Goal: Task Accomplishment & Management: Use online tool/utility

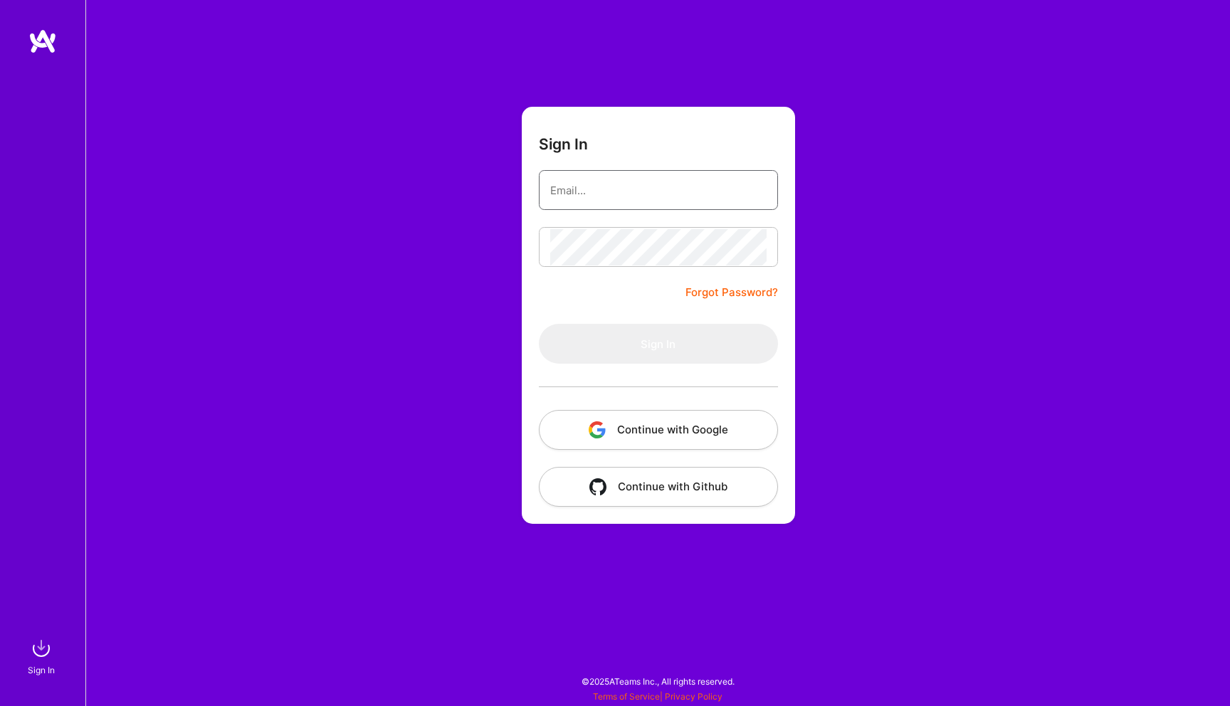
type input "[EMAIL_ADDRESS][DOMAIN_NAME]"
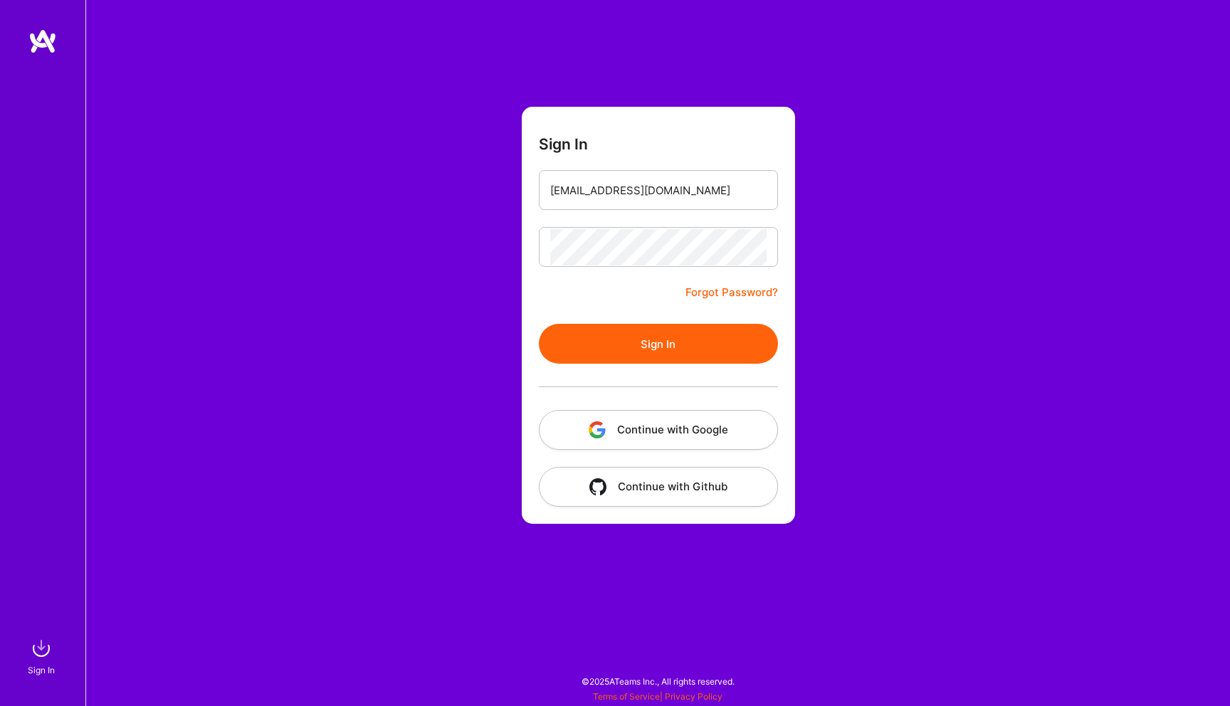
click at [646, 339] on button "Sign In" at bounding box center [658, 344] width 239 height 40
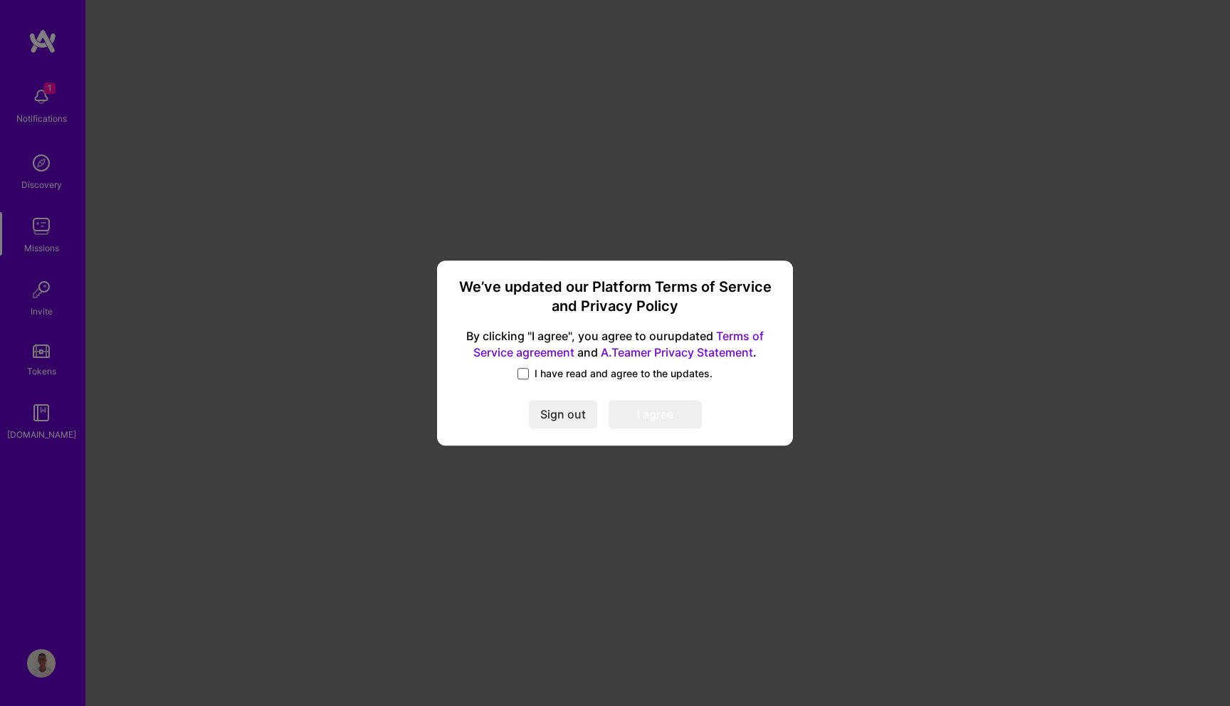
click at [525, 371] on span at bounding box center [523, 373] width 11 height 11
click at [0, 0] on input "I have read and agree to the updates." at bounding box center [0, 0] width 0 height 0
click at [644, 411] on button "I agree" at bounding box center [655, 414] width 93 height 28
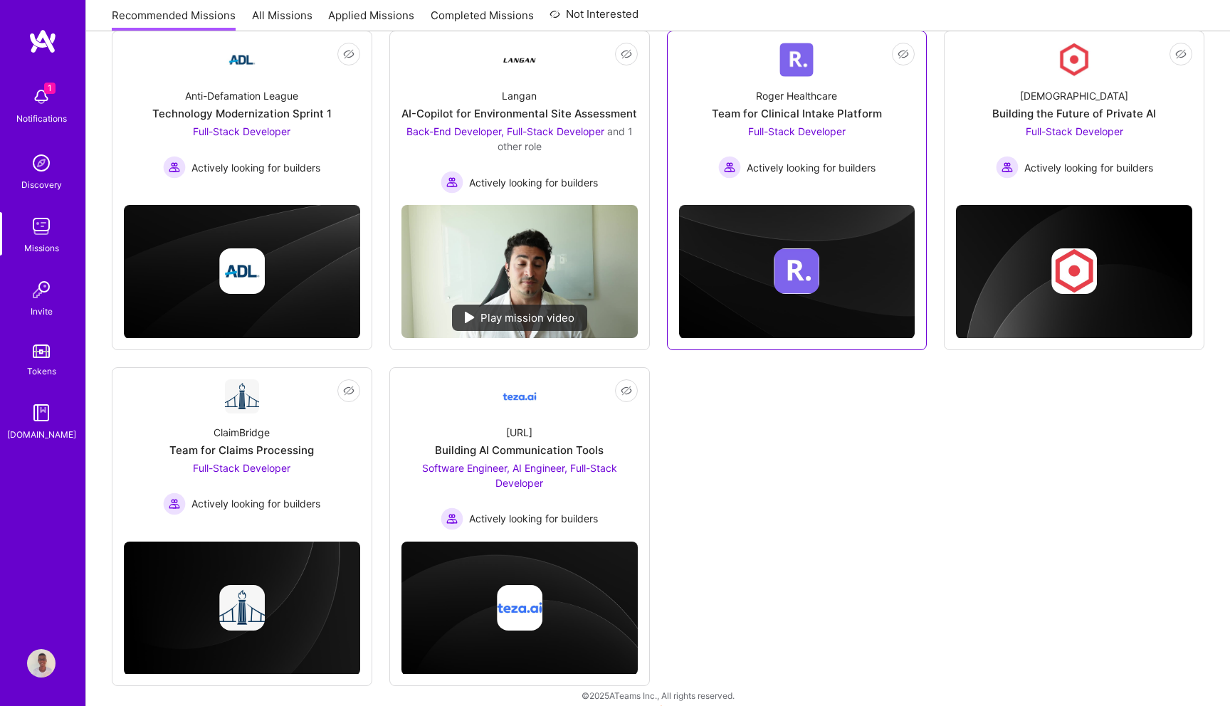
scroll to position [224, 0]
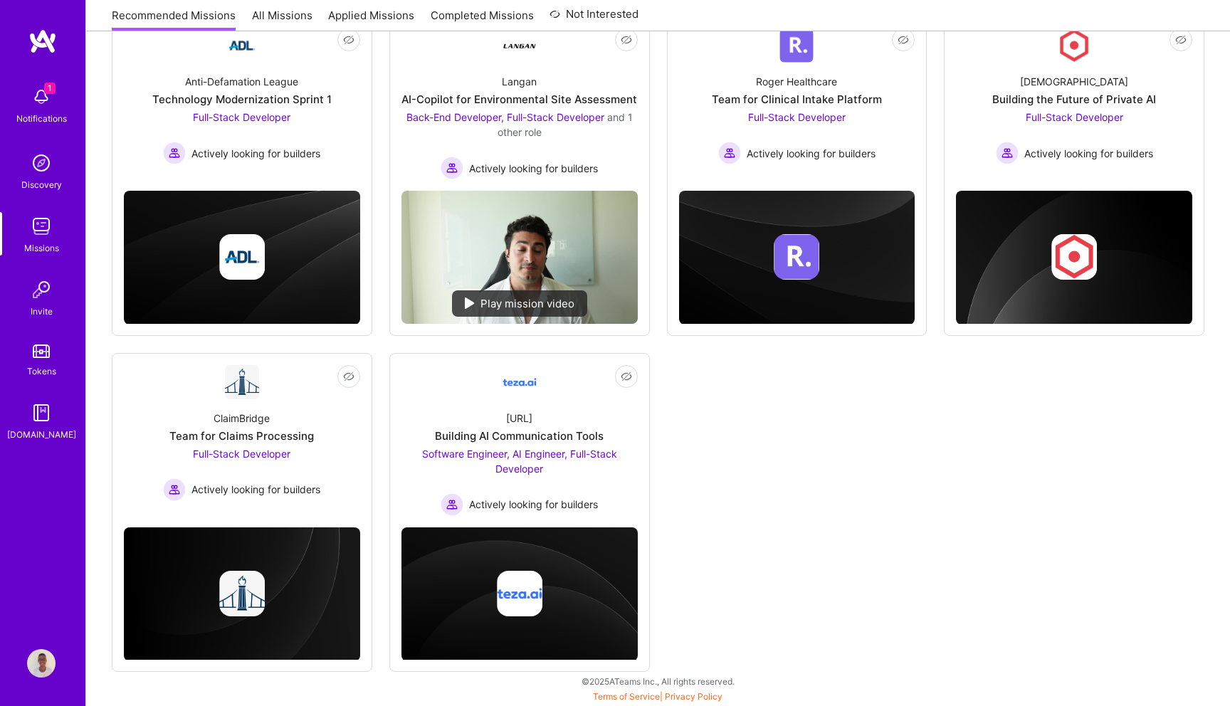
click at [43, 167] on img at bounding box center [41, 163] width 28 height 28
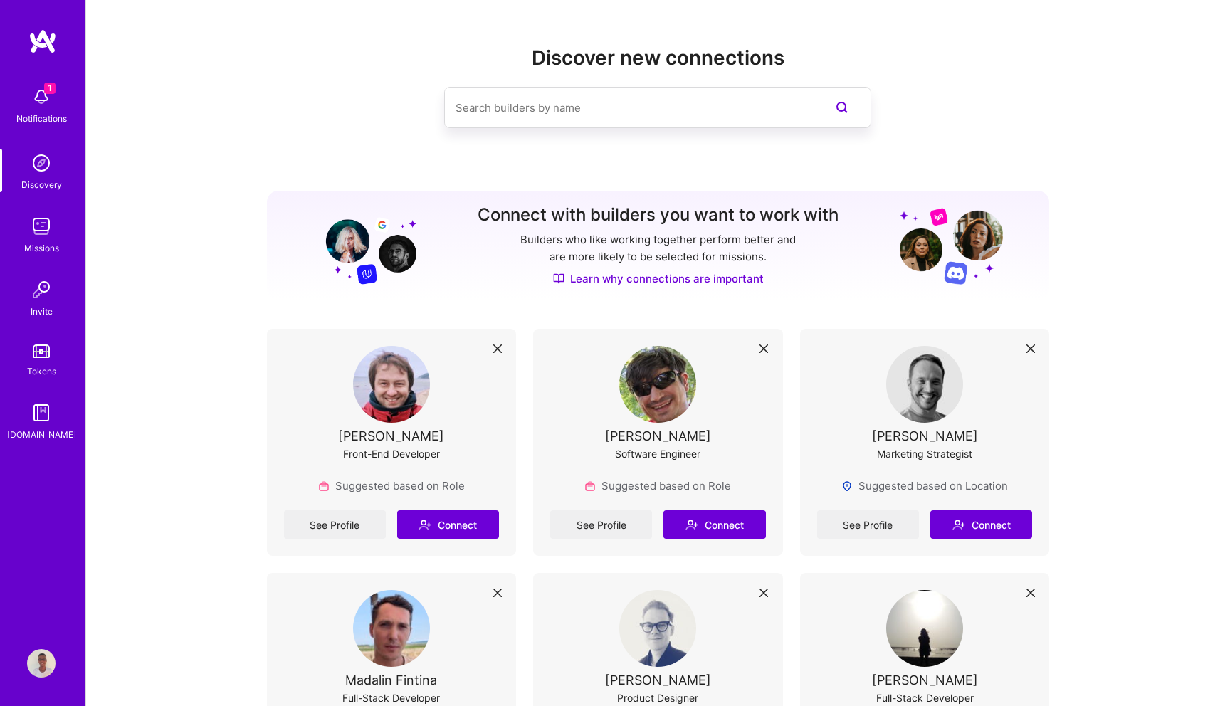
click at [48, 231] on img at bounding box center [41, 226] width 28 height 28
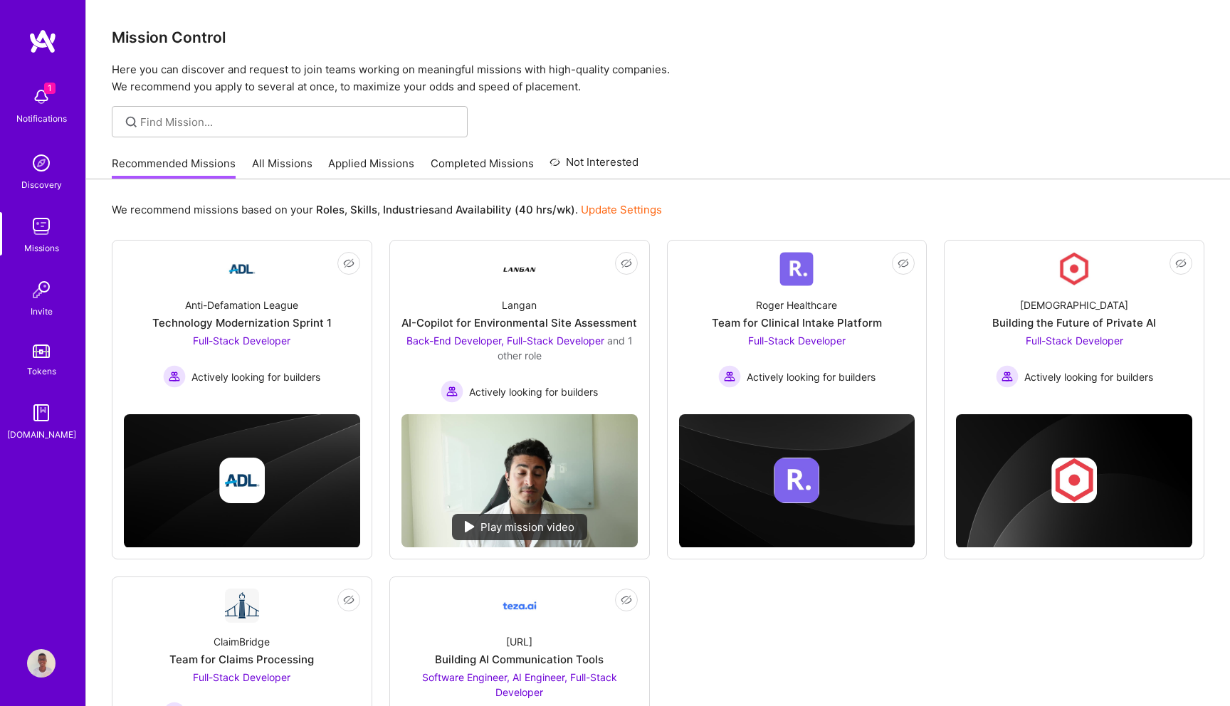
click at [41, 227] on img at bounding box center [41, 226] width 28 height 28
click at [296, 164] on link "All Missions" at bounding box center [282, 167] width 61 height 23
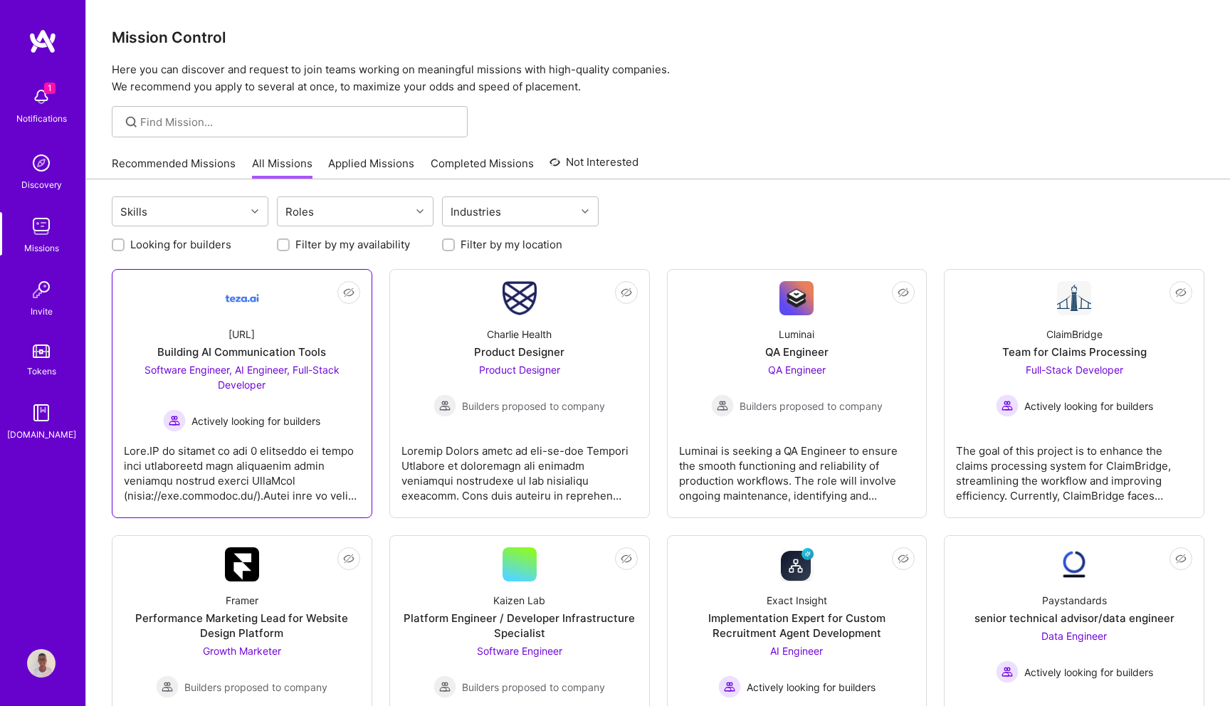
click at [316, 407] on div "Software Engineer, AI Engineer, Full-Stack Developer Actively looking for build…" at bounding box center [242, 397] width 236 height 70
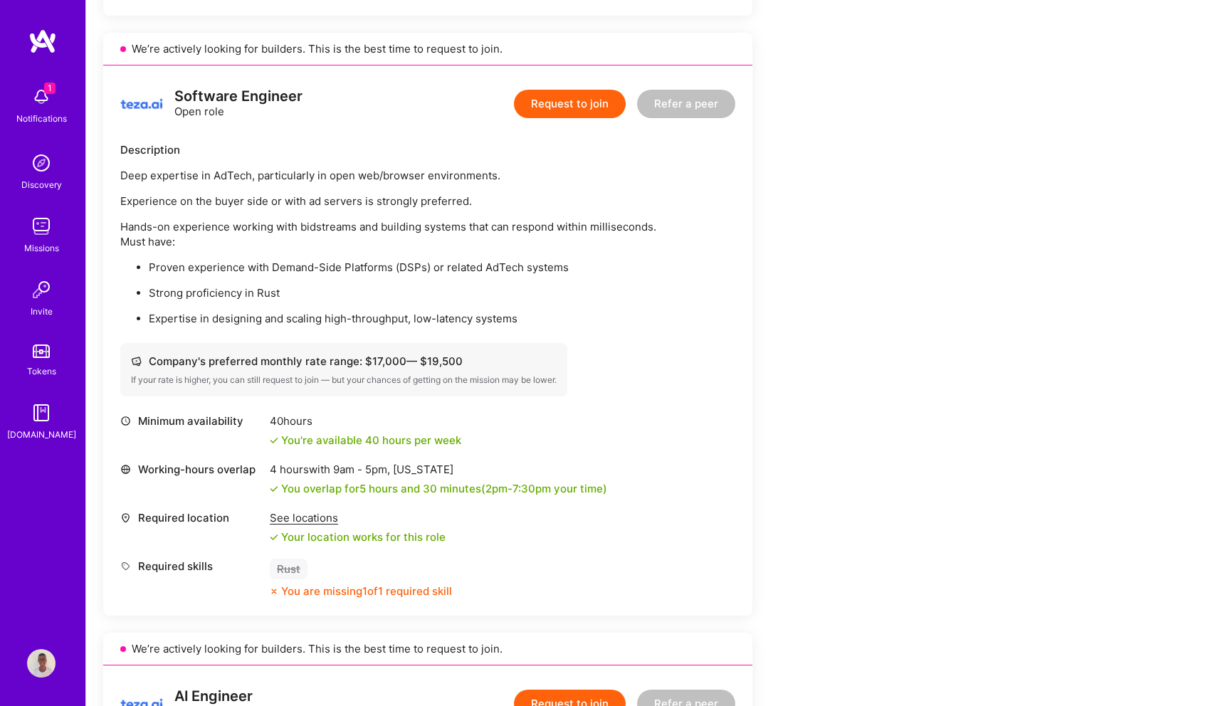
scroll to position [835, 0]
